Goal: Task Accomplishment & Management: Use online tool/utility

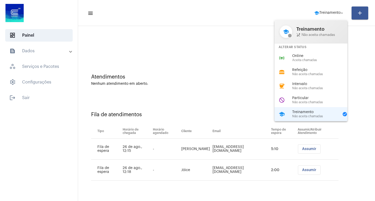
click at [223, 84] on div at bounding box center [187, 100] width 375 height 201
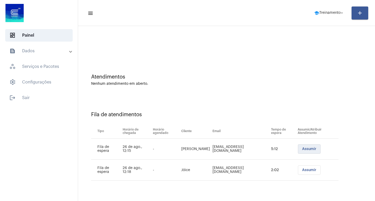
click at [302, 149] on span "Assumir" at bounding box center [309, 149] width 14 height 4
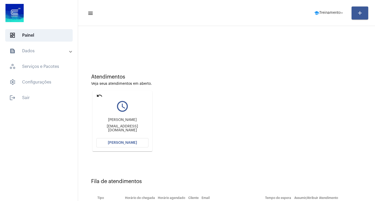
click at [118, 140] on button "[PERSON_NAME]" at bounding box center [122, 142] width 52 height 9
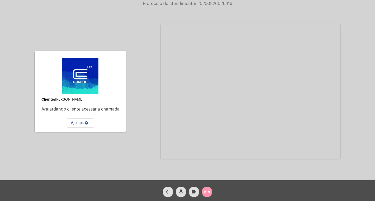
click at [204, 190] on mat-icon "call_end" at bounding box center [207, 192] width 6 height 6
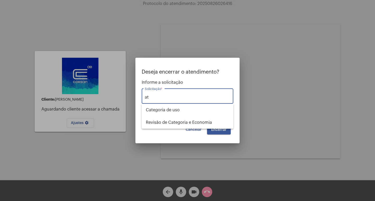
type input "a"
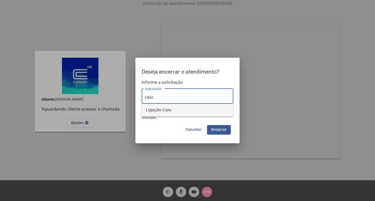
click at [179, 111] on span "Ligação Caiu" at bounding box center [187, 110] width 83 height 12
type input "Ligação Caiu"
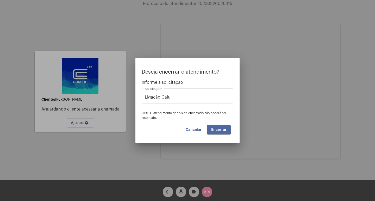
click at [228, 134] on button "Encerrar" at bounding box center [219, 129] width 24 height 9
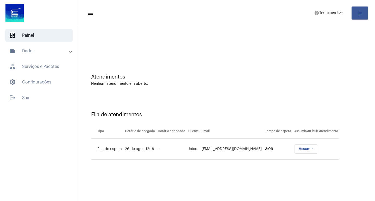
click at [298, 148] on span "Assumir" at bounding box center [305, 149] width 14 height 4
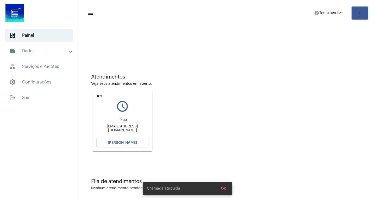
click at [128, 144] on span "[PERSON_NAME]" at bounding box center [122, 143] width 29 height 4
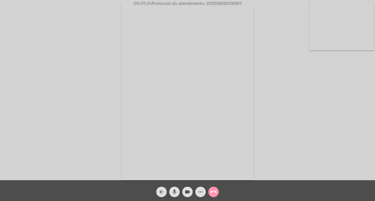
click at [186, 192] on mat-icon "videocam" at bounding box center [187, 192] width 6 height 6
click at [178, 189] on button "mic" at bounding box center [174, 192] width 10 height 10
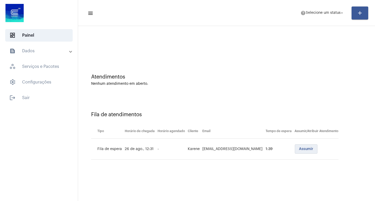
click at [299, 148] on span "Assumir" at bounding box center [306, 149] width 14 height 4
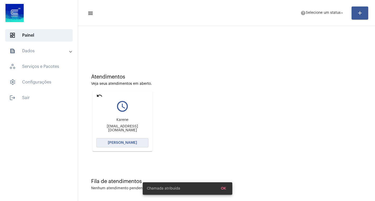
click at [136, 143] on button "[PERSON_NAME]" at bounding box center [122, 142] width 52 height 9
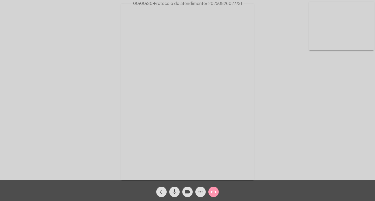
click at [200, 192] on mat-icon "more_horiz" at bounding box center [200, 192] width 6 height 6
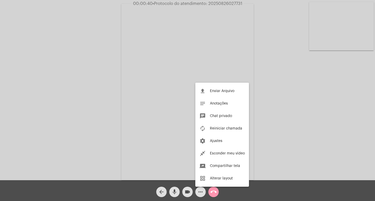
click at [109, 133] on div at bounding box center [187, 100] width 375 height 201
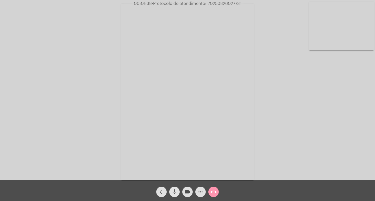
drag, startPoint x: 171, startPoint y: 190, endPoint x: 176, endPoint y: 191, distance: 5.0
click at [171, 190] on mat-icon "mic" at bounding box center [174, 192] width 6 height 6
click at [184, 190] on mat-icon "videocam" at bounding box center [187, 192] width 6 height 6
click at [183, 190] on button "videocam_off" at bounding box center [187, 192] width 10 height 10
click at [175, 189] on mat-icon "mic_off" at bounding box center [174, 192] width 6 height 6
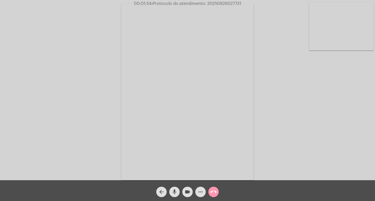
click at [175, 189] on mat-icon "mic" at bounding box center [174, 192] width 6 height 6
click at [185, 190] on mat-icon "videocam" at bounding box center [187, 192] width 6 height 6
click at [186, 196] on span "videocam_off" at bounding box center [187, 192] width 6 height 10
click at [176, 188] on span "mic_off" at bounding box center [174, 192] width 6 height 10
click at [210, 193] on mat-icon "call_end" at bounding box center [213, 192] width 6 height 6
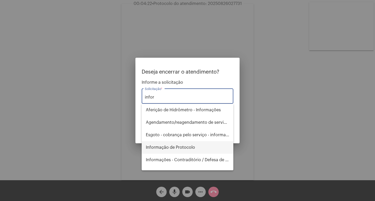
click at [196, 144] on span "Informação de Protocolo" at bounding box center [187, 147] width 83 height 12
type input "Informação de Protocolo"
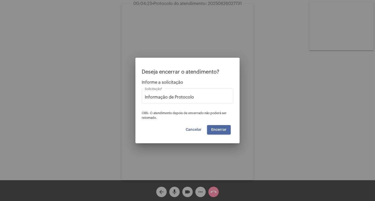
click at [215, 129] on span "Encerrar" at bounding box center [218, 130] width 15 height 4
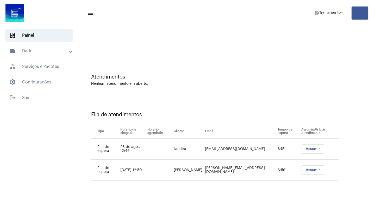
click at [302, 152] on button "Assumir" at bounding box center [312, 148] width 23 height 9
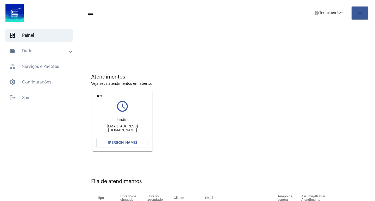
click at [133, 139] on button "[PERSON_NAME]" at bounding box center [122, 142] width 52 height 9
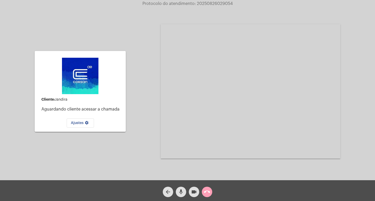
click at [204, 191] on mat-icon "call_end" at bounding box center [207, 192] width 6 height 6
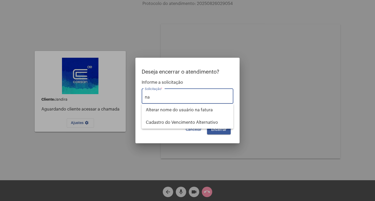
type input "n"
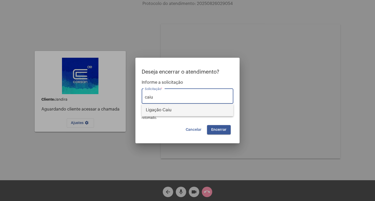
click at [167, 115] on span "Ligação Caiu" at bounding box center [187, 110] width 83 height 12
type input "Ligação Caiu"
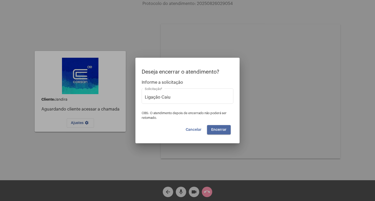
click at [217, 134] on button "Encerrar" at bounding box center [219, 129] width 24 height 9
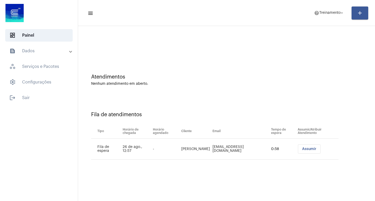
click at [302, 150] on span "Assumir" at bounding box center [309, 149] width 14 height 4
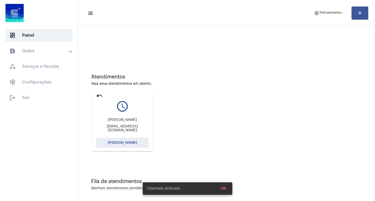
click at [118, 141] on span "[PERSON_NAME]" at bounding box center [122, 143] width 29 height 4
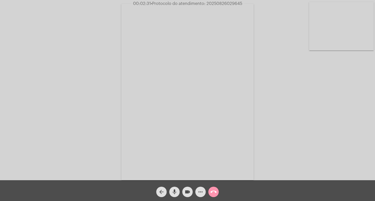
click at [202, 190] on mat-icon "more_horiz" at bounding box center [200, 192] width 6 height 6
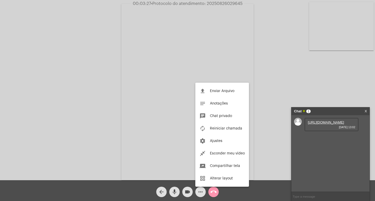
click at [173, 190] on div at bounding box center [187, 100] width 375 height 201
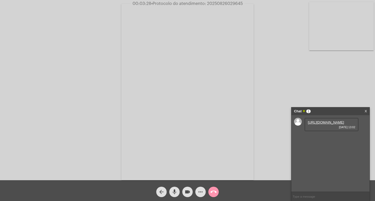
click at [175, 195] on mat-icon "mic" at bounding box center [174, 192] width 6 height 6
click at [326, 124] on link "https://neft-transfer-bucket.s3.amazonaws.com/temp-7a23fe82-9643-9e0f-138d-9c8c…" at bounding box center [325, 122] width 36 height 4
click at [161, 172] on video at bounding box center [187, 92] width 132 height 176
click at [174, 192] on mat-icon "mic_off" at bounding box center [174, 192] width 6 height 6
click at [191, 191] on button "videocam" at bounding box center [187, 192] width 10 height 10
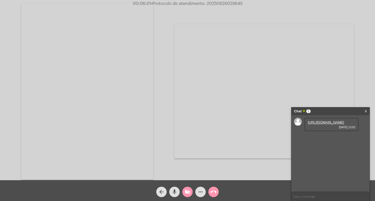
click at [175, 192] on mat-icon "mic" at bounding box center [174, 192] width 6 height 6
click at [188, 189] on span "videocam_off" at bounding box center [187, 192] width 6 height 10
click at [174, 190] on mat-icon "mic_off" at bounding box center [174, 192] width 6 height 6
click at [104, 138] on video at bounding box center [87, 91] width 132 height 176
click at [216, 192] on mat-icon "call_end" at bounding box center [213, 192] width 6 height 6
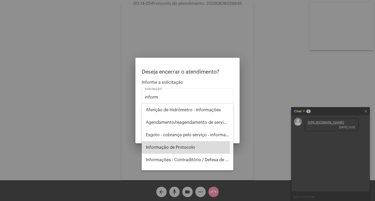
click at [181, 146] on span "Informação de Protocolo" at bounding box center [187, 147] width 83 height 12
type input "Informação de Protocolo"
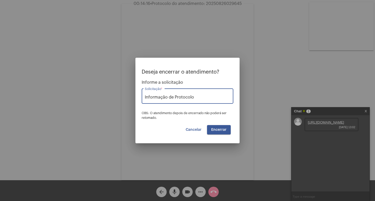
click at [215, 130] on span "Encerrar" at bounding box center [218, 130] width 15 height 4
